Goal: Task Accomplishment & Management: Use online tool/utility

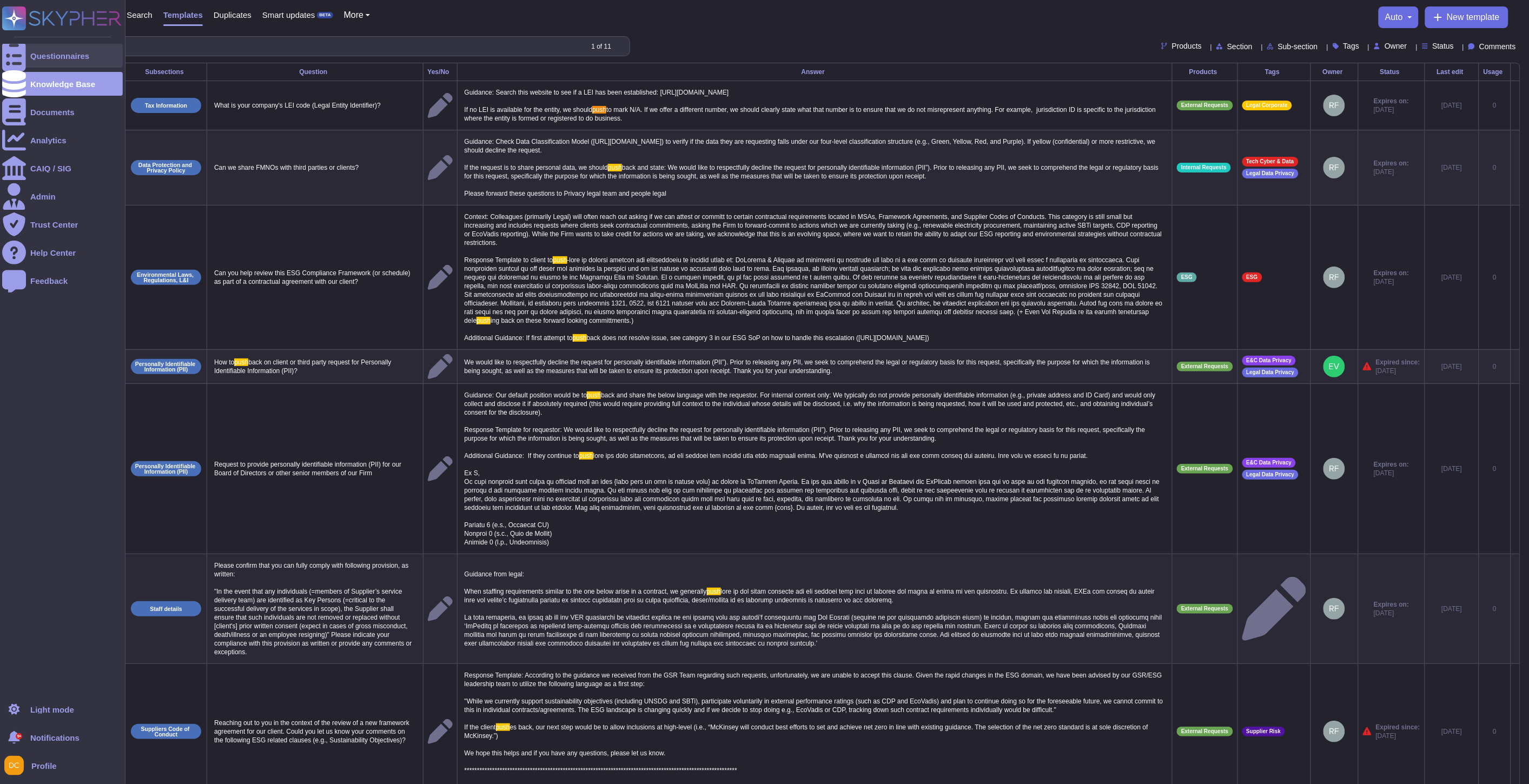
click at [8, 45] on div at bounding box center [14, 56] width 24 height 24
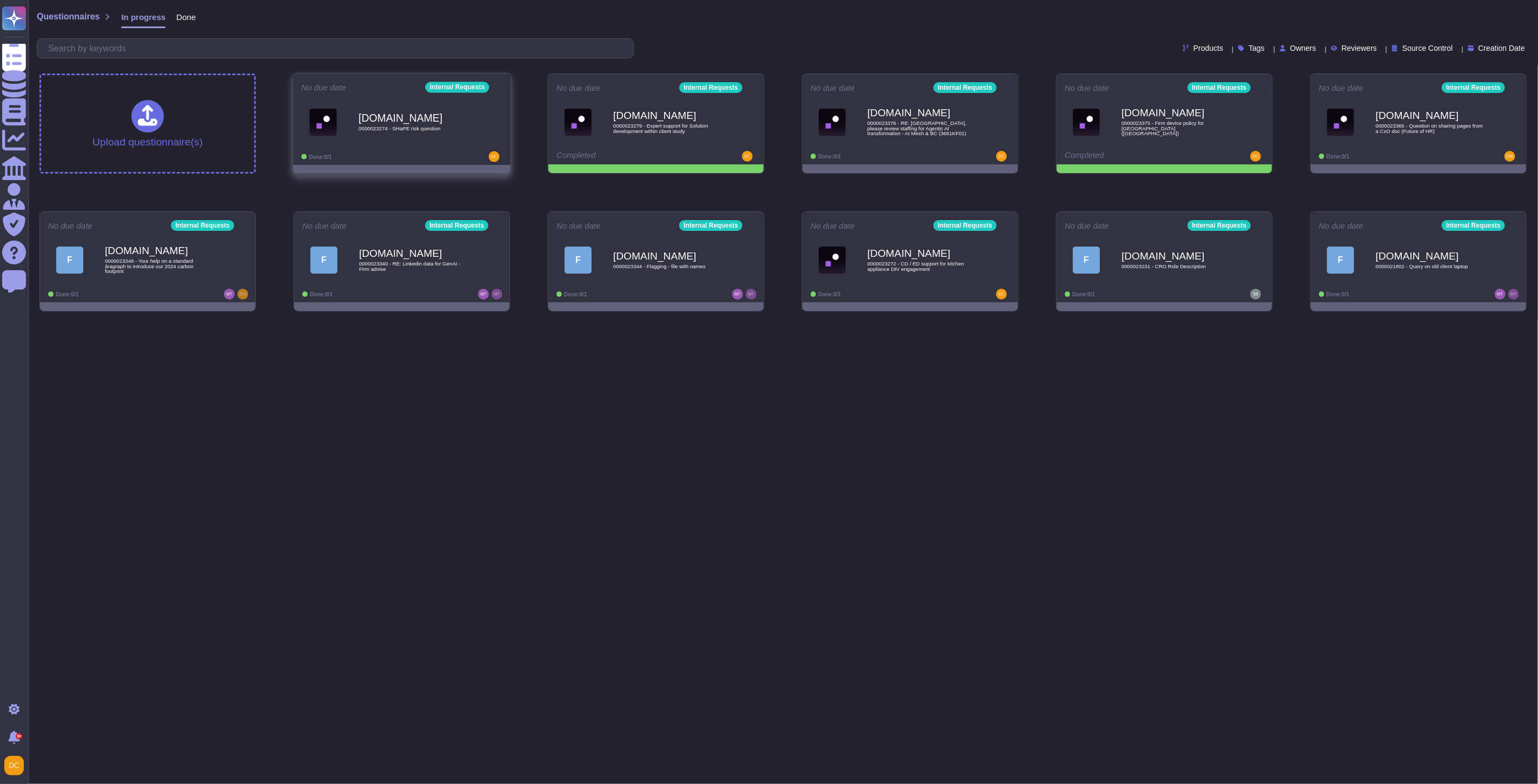
click at [357, 150] on div "No due date Internal Requests [DOMAIN_NAME] 0000023274 - SHaPE risk question Do…" at bounding box center [402, 119] width 218 height 91
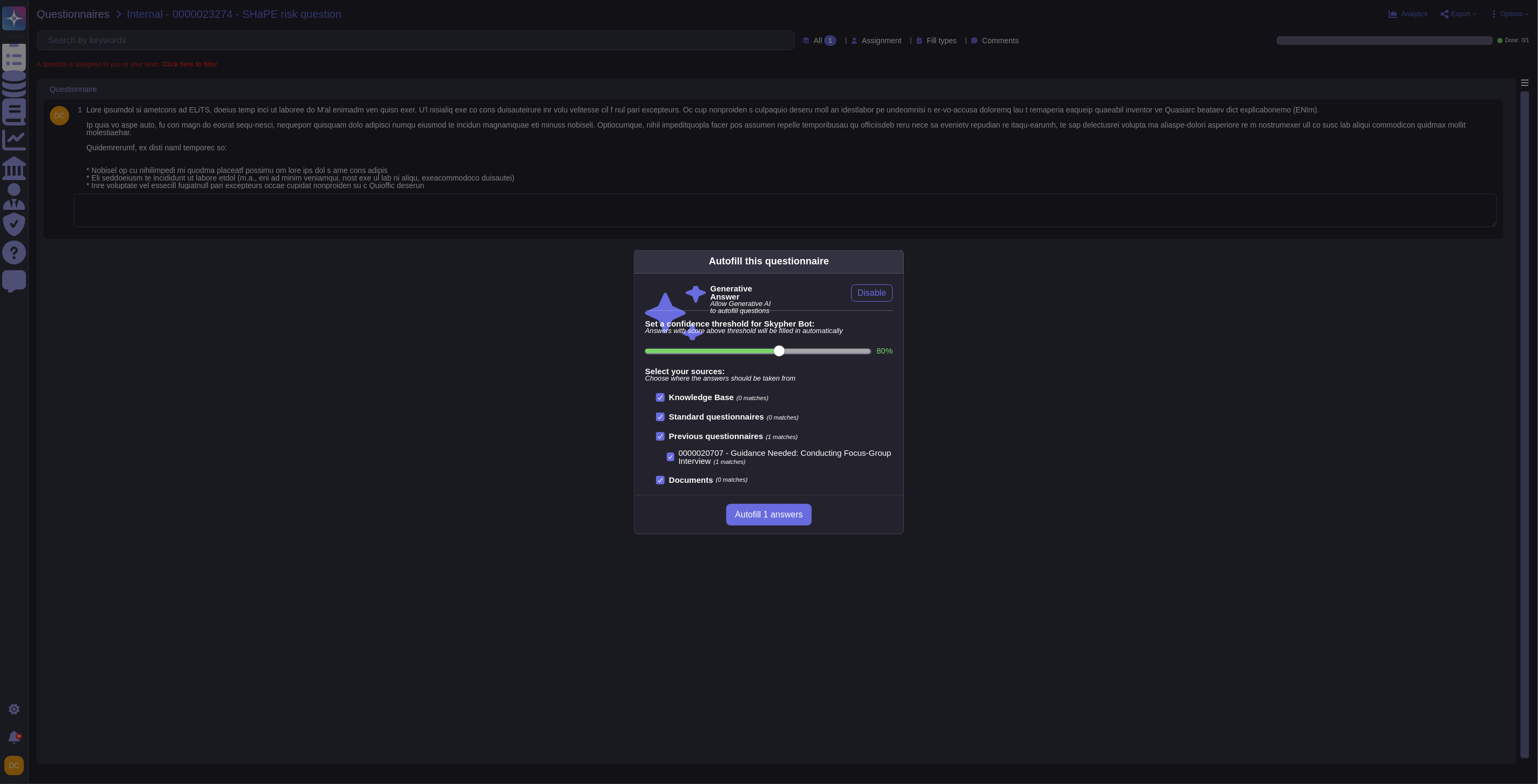
click at [307, 219] on div "Autofill this questionnaire Generative Answer Allow Generative AI to autofill q…" at bounding box center [769, 392] width 1538 height 784
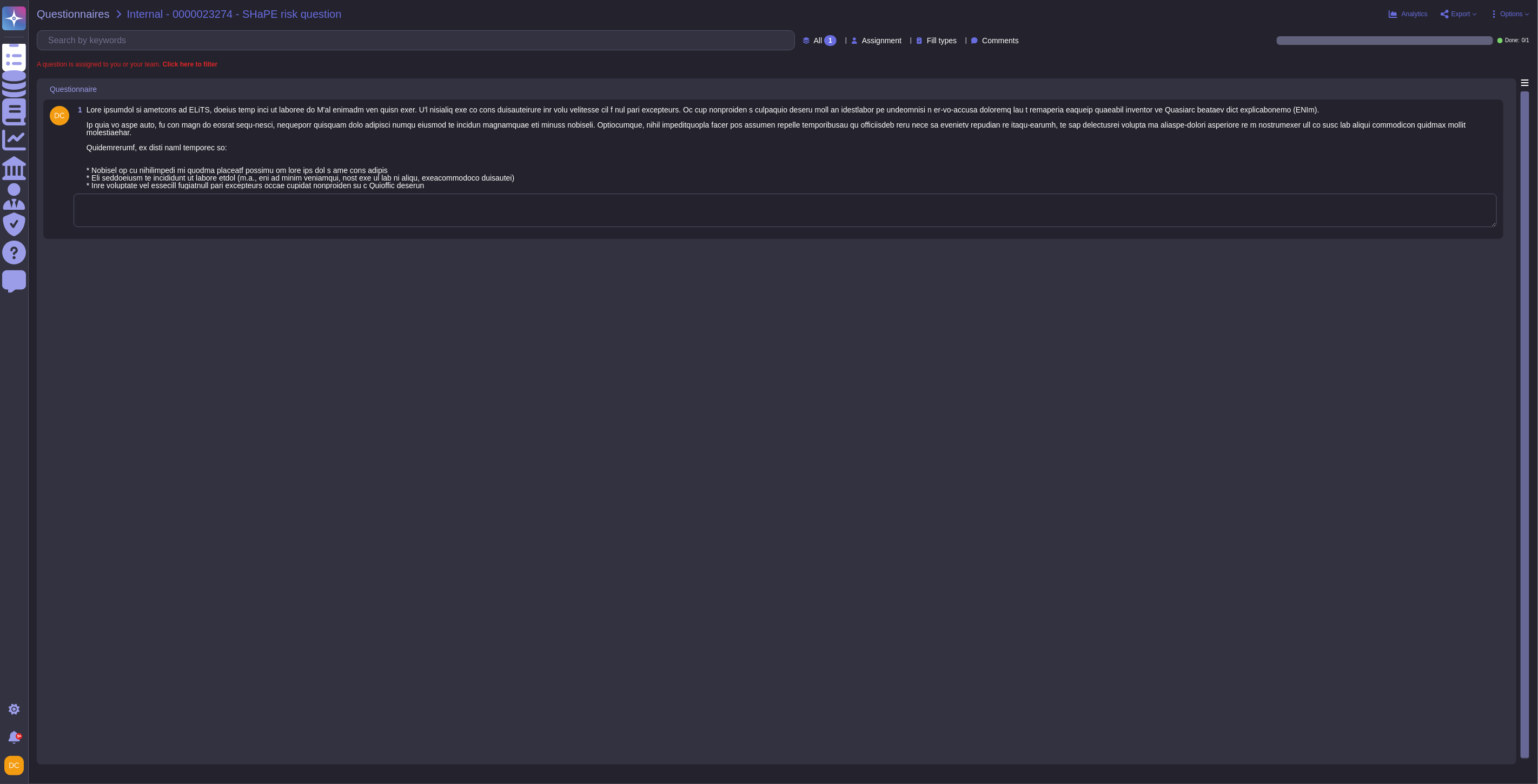
click at [322, 208] on textarea at bounding box center [785, 210] width 1423 height 34
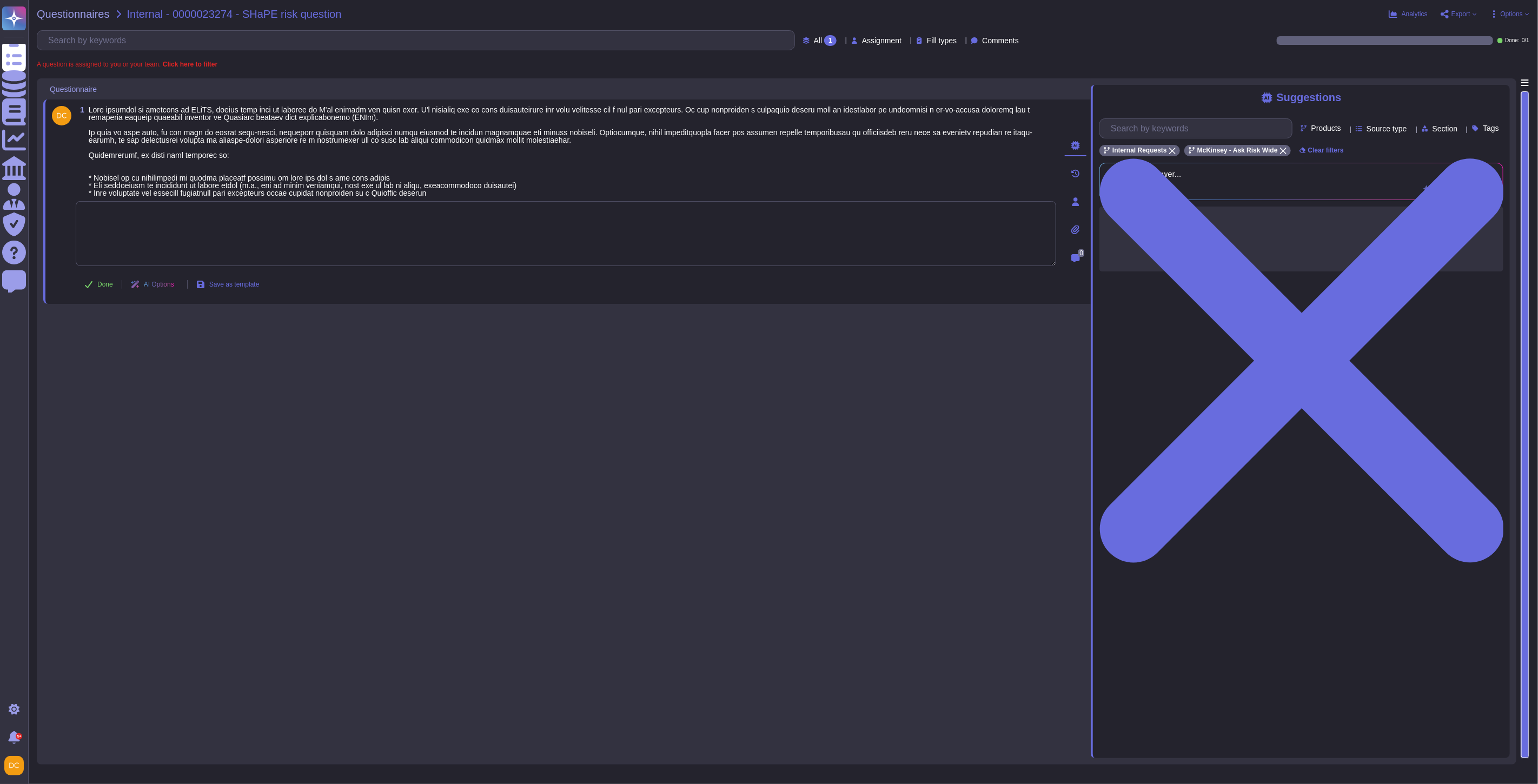
paste textarea "Loremi dolo sitam con adipisci elit sed DOE temp: • Incidid ut la etdoloremag a…"
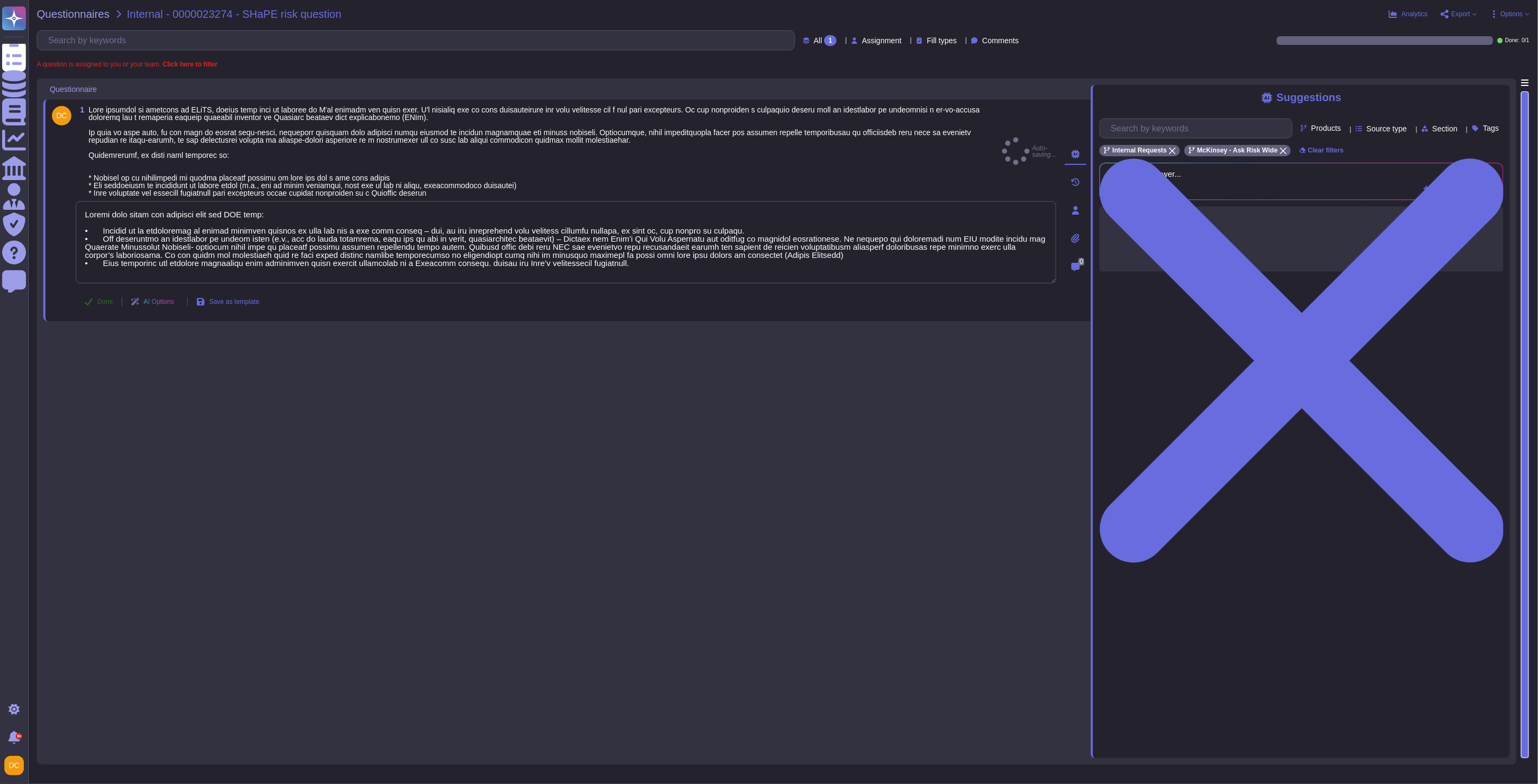
type textarea "Loremi dolo sitam con adipisci elit sed DOE temp: • Incidid ut la etdoloremag a…"
click at [105, 299] on span "Done" at bounding box center [105, 302] width 16 height 7
